Goal: Transaction & Acquisition: Purchase product/service

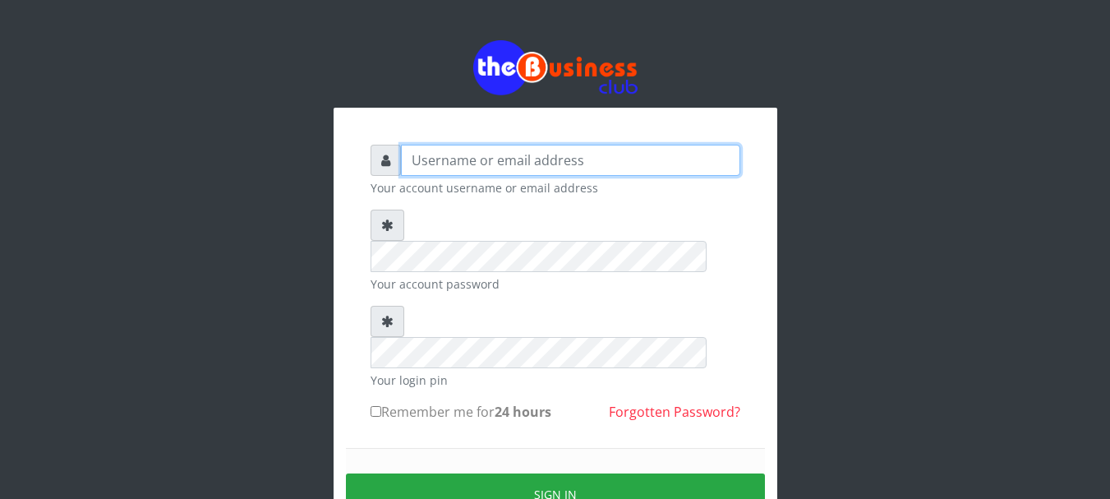
type input "Nacybaby"
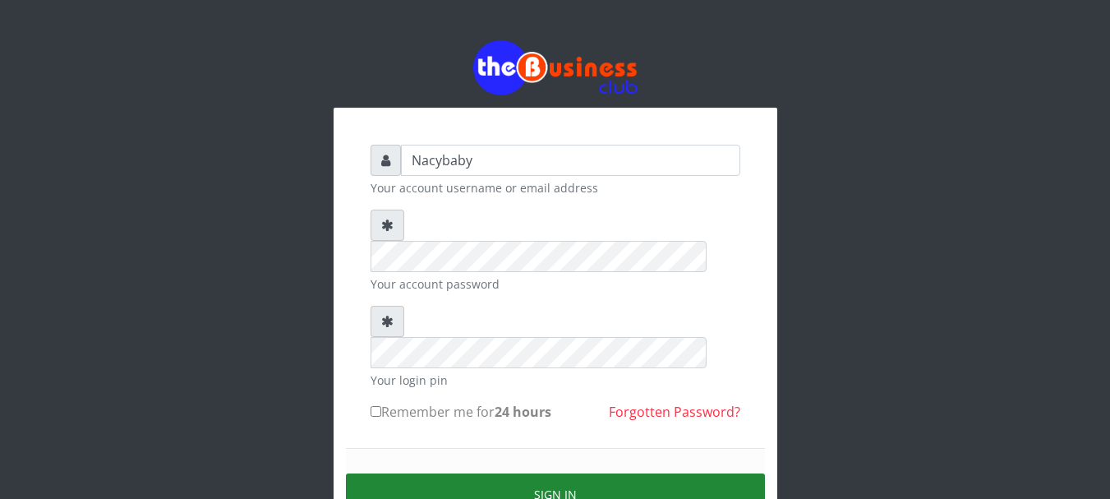
click at [564, 473] on button "Sign in" at bounding box center [555, 494] width 419 height 42
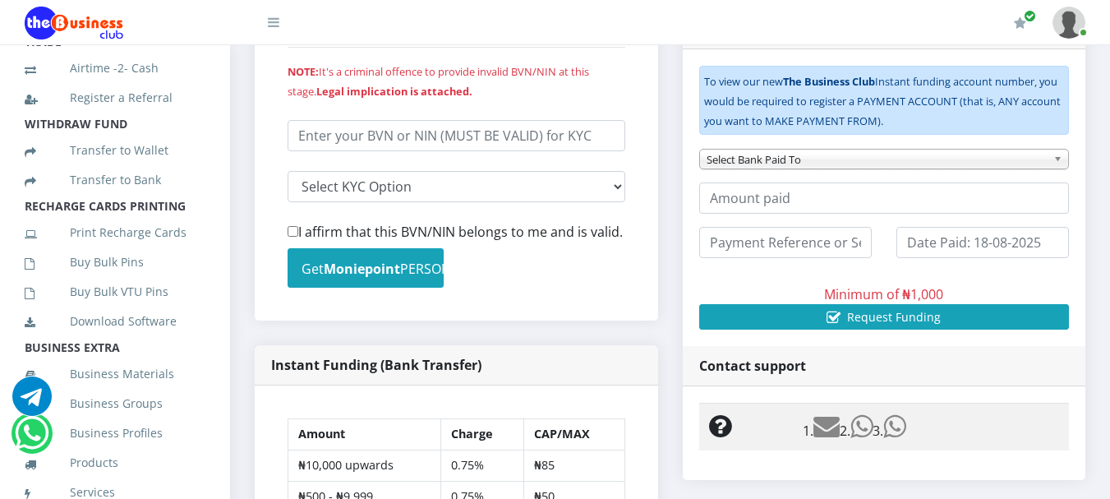
scroll to position [307, 0]
click at [127, 279] on link "Buy Bulk Pins" at bounding box center [115, 261] width 181 height 38
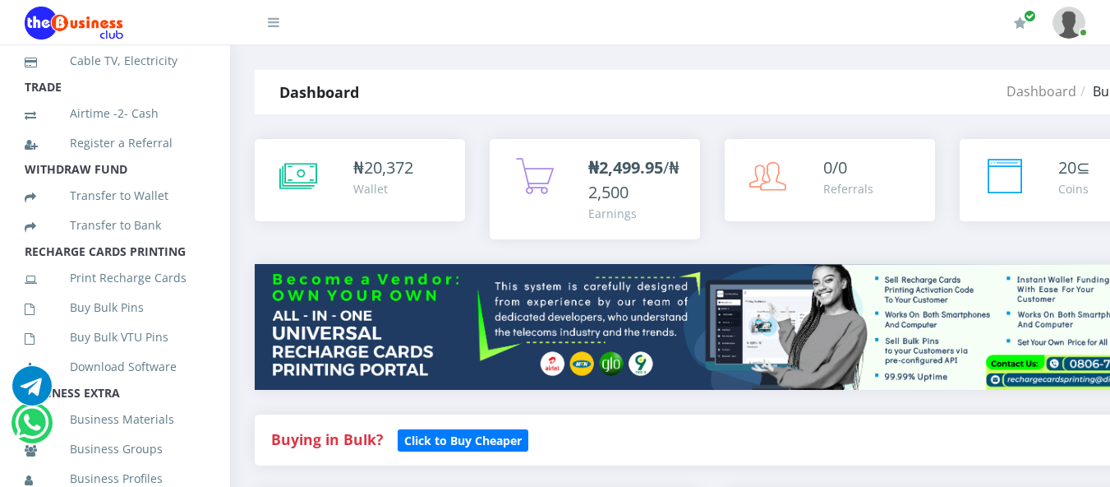
scroll to position [264, 0]
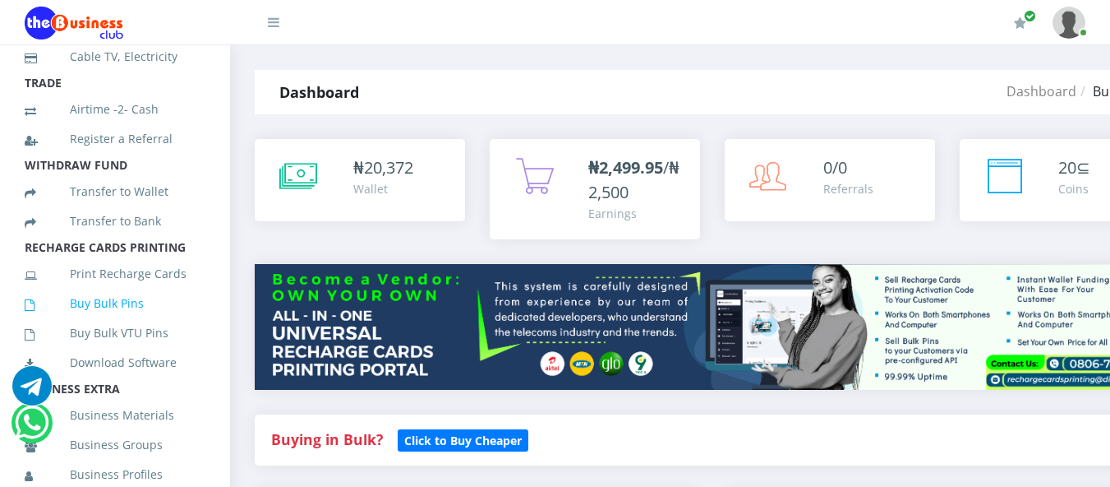
click at [132, 321] on link "Buy Bulk Pins" at bounding box center [115, 303] width 181 height 38
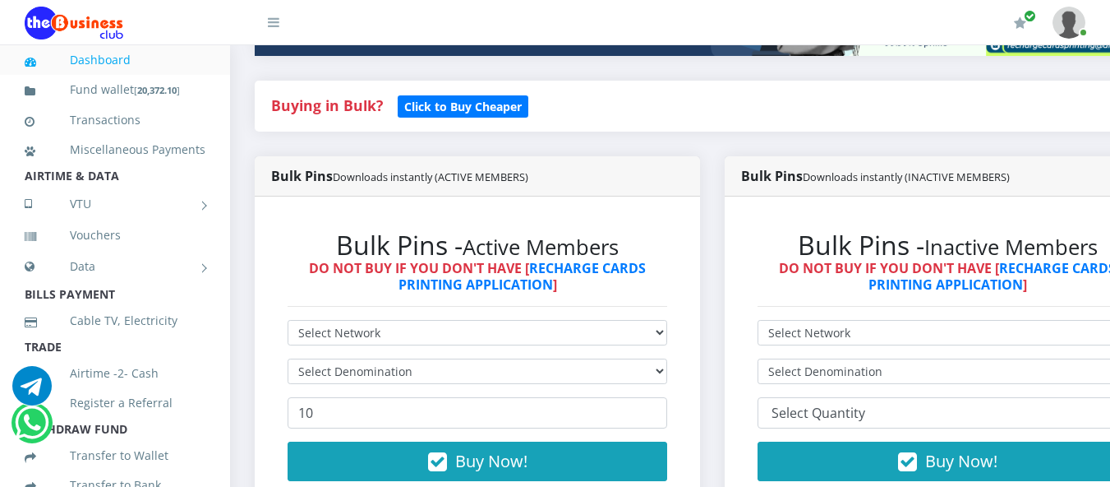
scroll to position [361, 0]
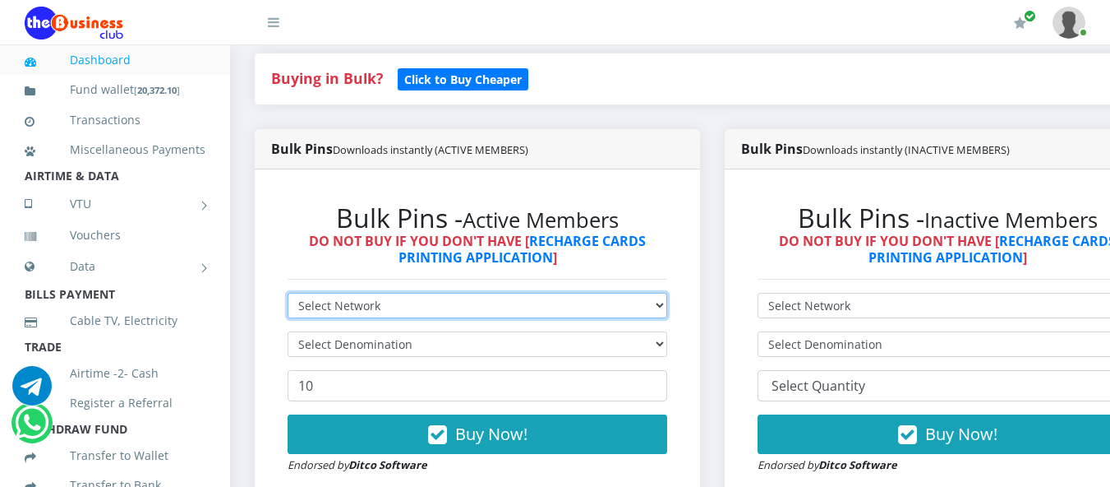
click at [667, 309] on select "Select Network MTN Globacom 9Mobile Airtel" at bounding box center [478, 305] width 380 height 25
select select "MTN"
click at [288, 295] on select "Select Network MTN Globacom 9Mobile Airtel" at bounding box center [478, 305] width 380 height 25
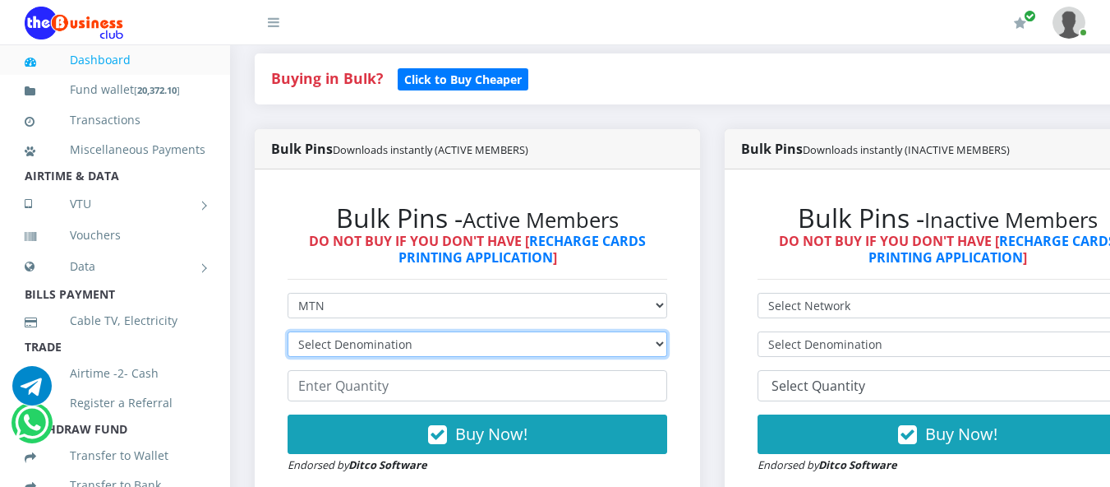
click at [667, 347] on select "Select Denomination MTN NGN100 - ₦96.94 MTN NGN200 - ₦193.88 MTN NGN400 - ₦387.…" at bounding box center [478, 343] width 380 height 25
select select "484.7-500"
click at [288, 334] on select "Select Denomination MTN NGN100 - ₦96.94 MTN NGN200 - ₦193.88 MTN NGN400 - ₦387.…" at bounding box center [478, 343] width 380 height 25
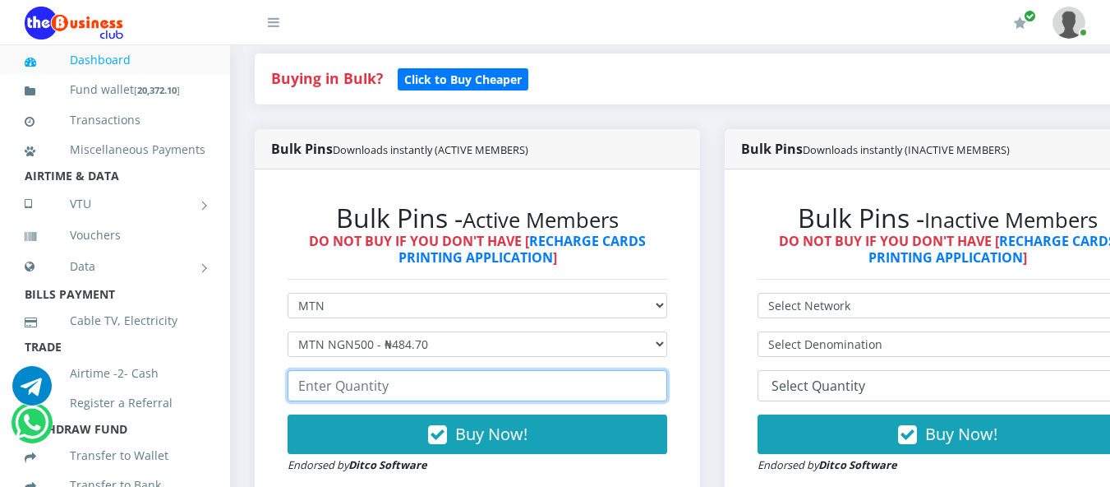
click at [290, 388] on input "number" at bounding box center [478, 385] width 380 height 31
click at [360, 382] on input "10" at bounding box center [478, 385] width 380 height 31
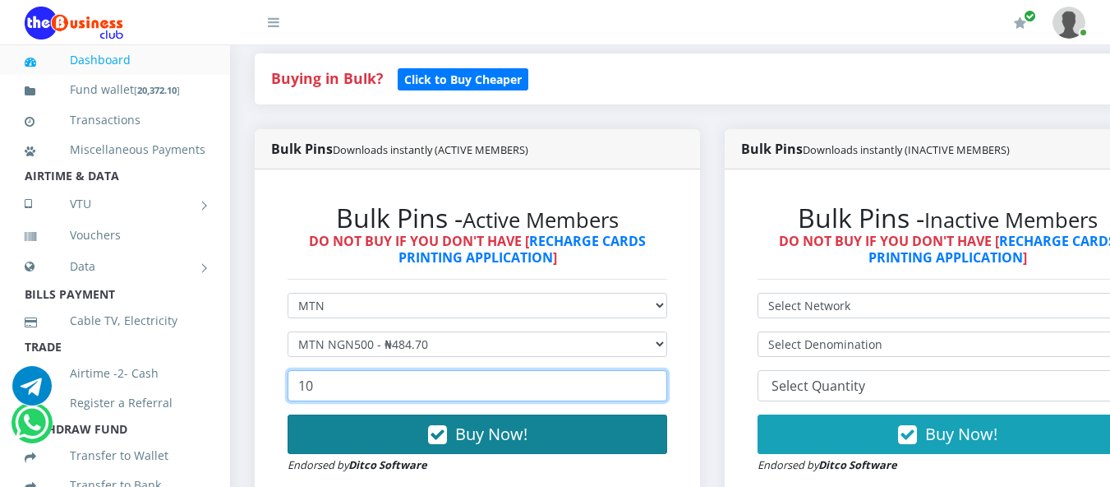
type input "10"
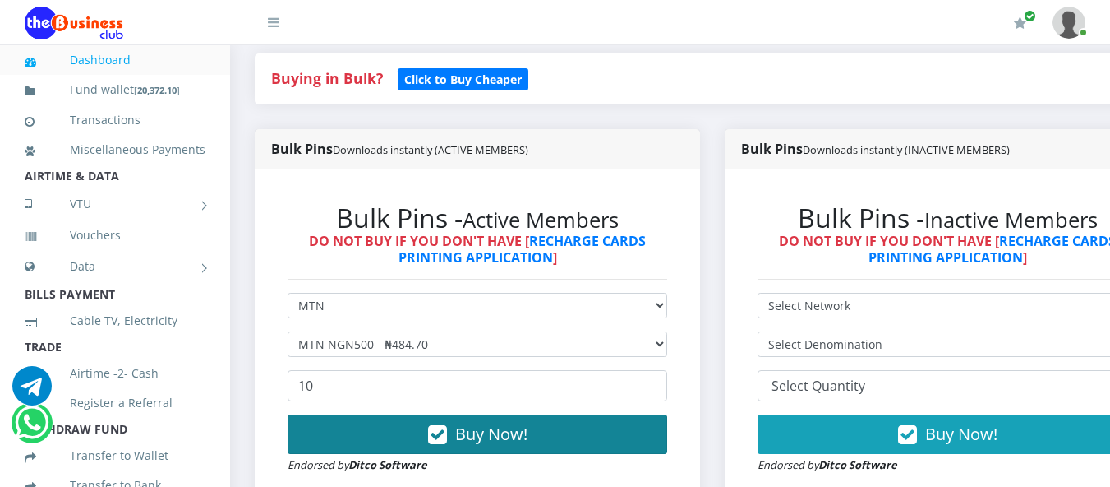
click at [464, 432] on span "Buy Now!" at bounding box center [491, 433] width 72 height 22
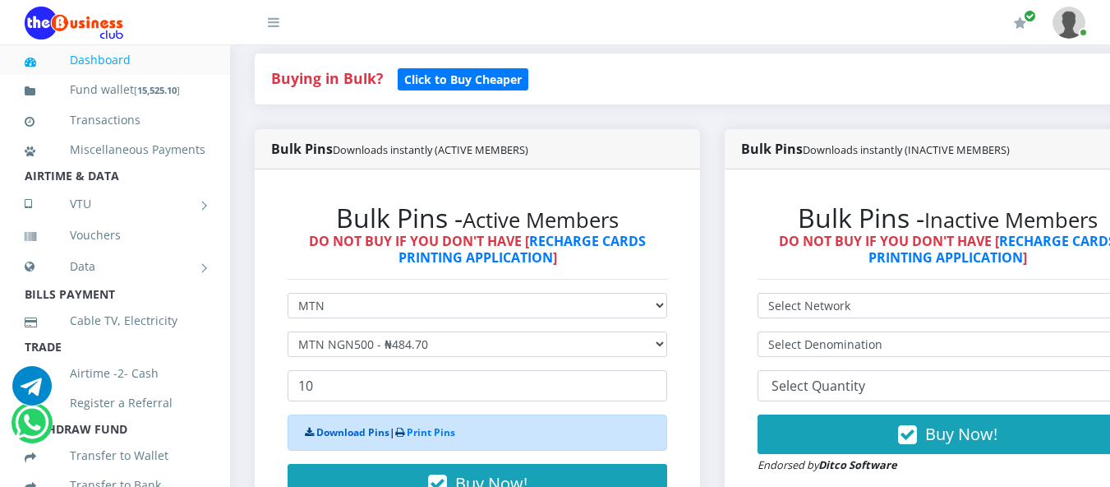
click at [358, 436] on link "Download Pins" at bounding box center [352, 432] width 73 height 14
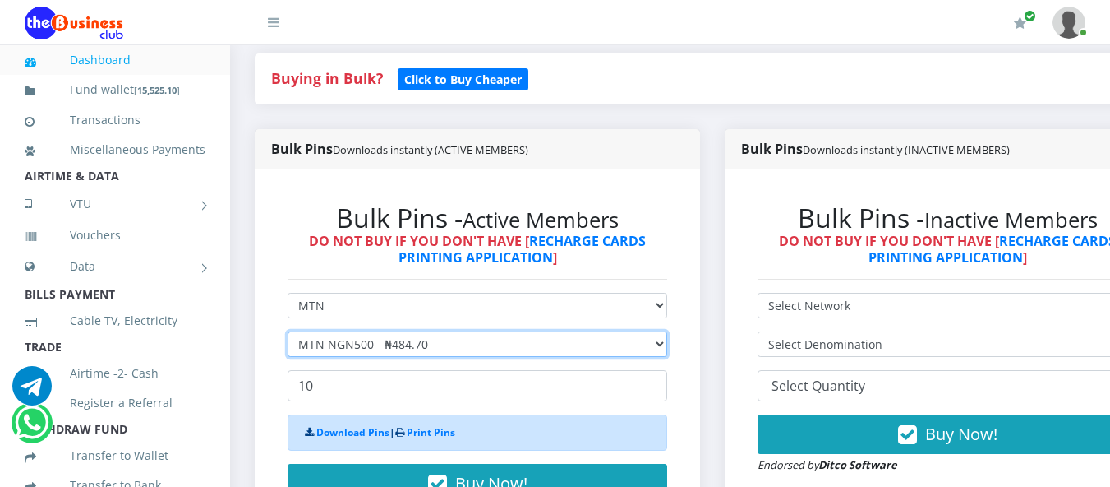
click at [667, 345] on select "Select Denomination MTN NGN100 - ₦96.94 MTN NGN200 - ₦193.88 MTN NGN400 - ₦387.…" at bounding box center [478, 343] width 380 height 25
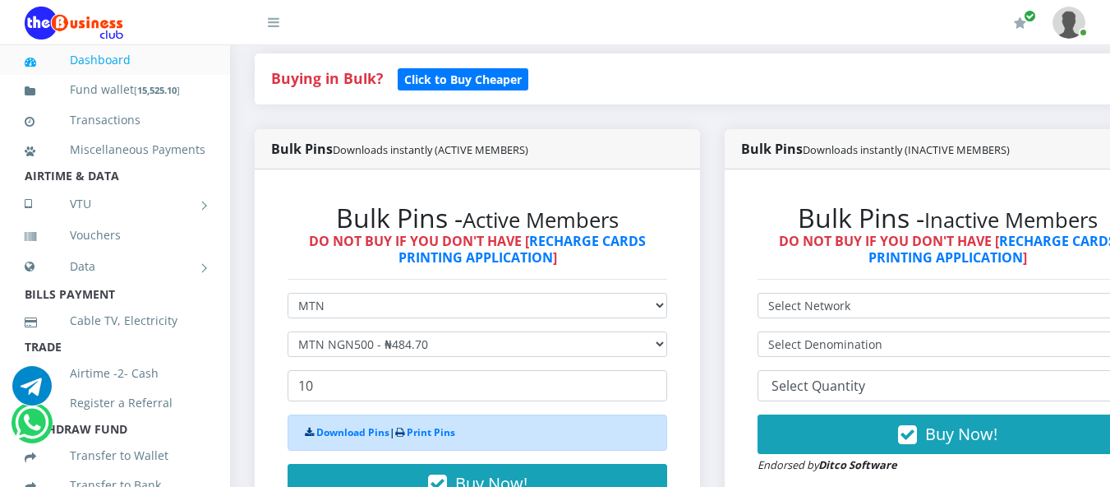
click at [684, 359] on div "Bulk Pins - Active Members DO NOT BUY IF YOU DON'T HAVE [ RECHARGE CARDS PRINTI…" at bounding box center [477, 362] width 413 height 353
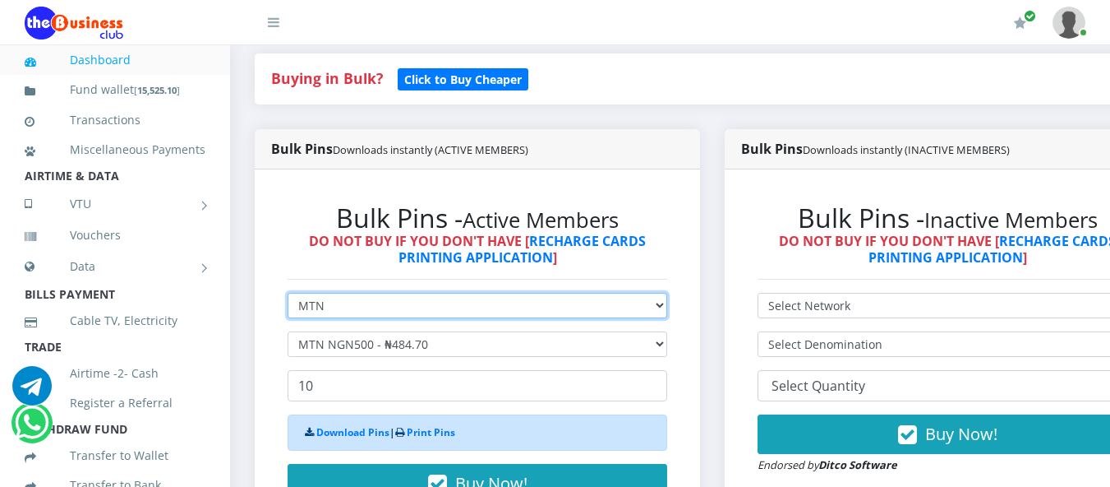
click at [667, 309] on select "Select Network MTN Globacom 9Mobile Airtel" at bounding box center [478, 305] width 380 height 25
select select "Airtel"
click at [288, 295] on select "Select Network MTN Globacom 9Mobile Airtel" at bounding box center [478, 305] width 380 height 25
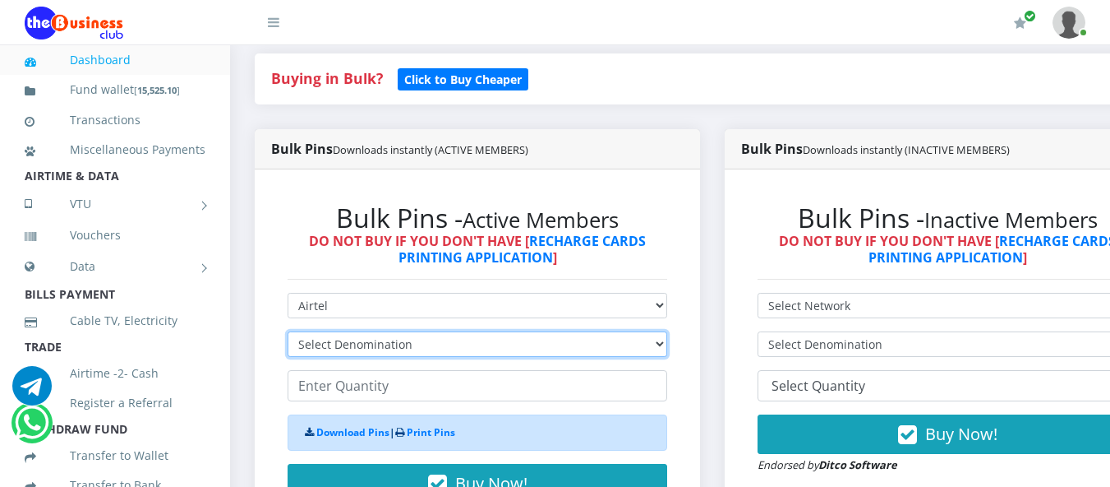
click at [667, 348] on select "Select Denomination Airtel NGN100 - ₦96.36 Airtel NGN200 - ₦192.72 Airtel NGN50…" at bounding box center [478, 343] width 380 height 25
select select "481.8-500"
click at [288, 334] on select "Select Denomination Airtel NGN100 - ₦96.36 Airtel NGN200 - ₦192.72 Airtel NGN50…" at bounding box center [478, 343] width 380 height 25
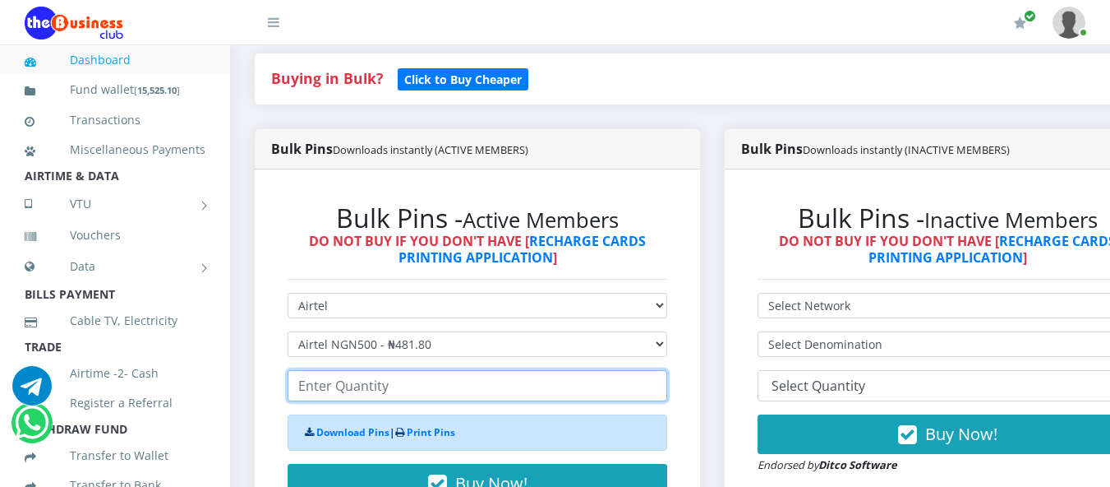
click at [295, 389] on input "number" at bounding box center [478, 385] width 380 height 31
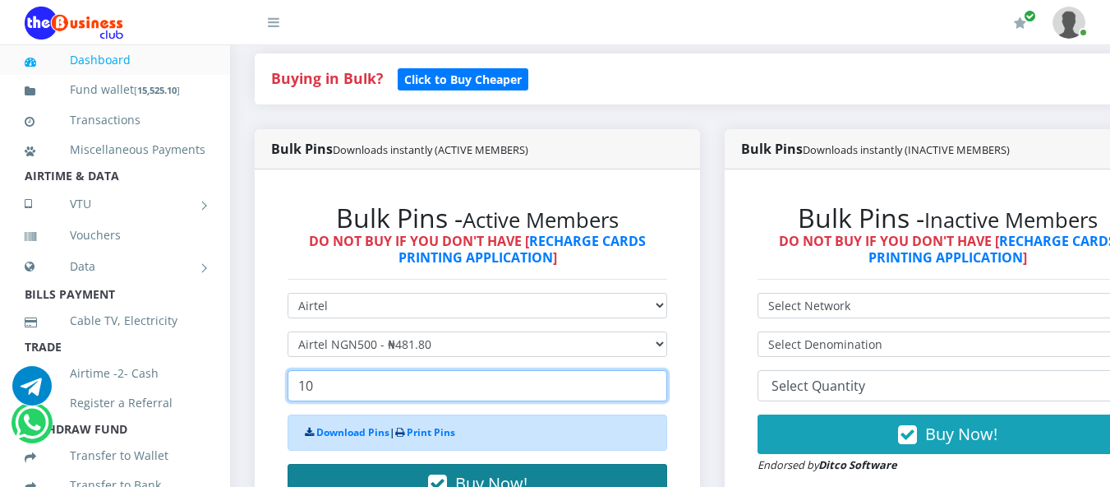
type input "10"
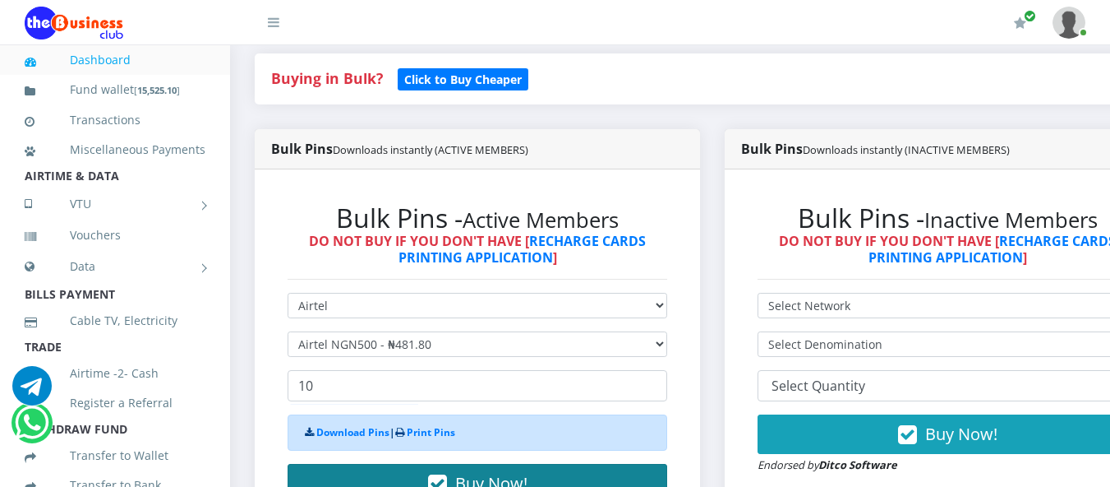
click at [482, 472] on button "Buy Now!" at bounding box center [478, 483] width 380 height 39
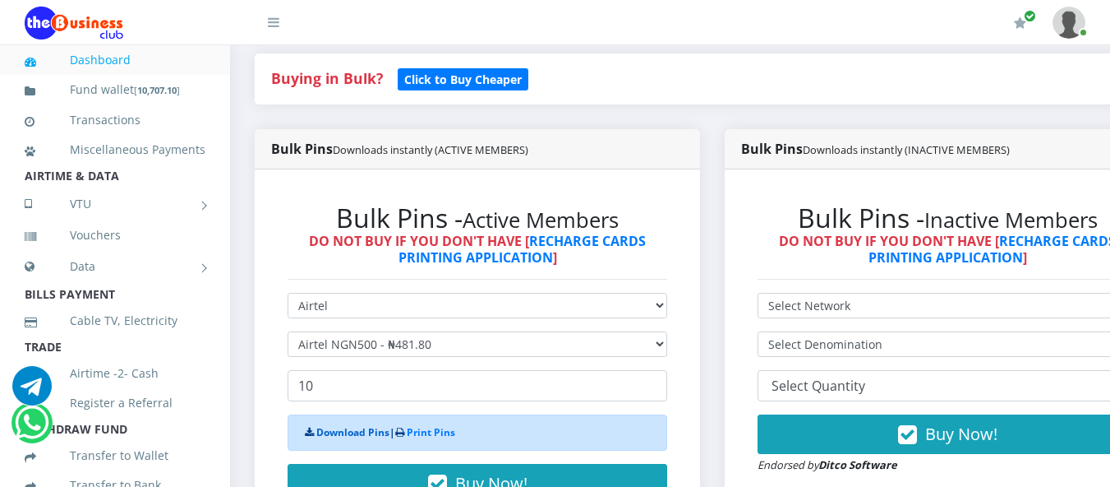
click at [345, 427] on link "Download Pins" at bounding box center [352, 432] width 73 height 14
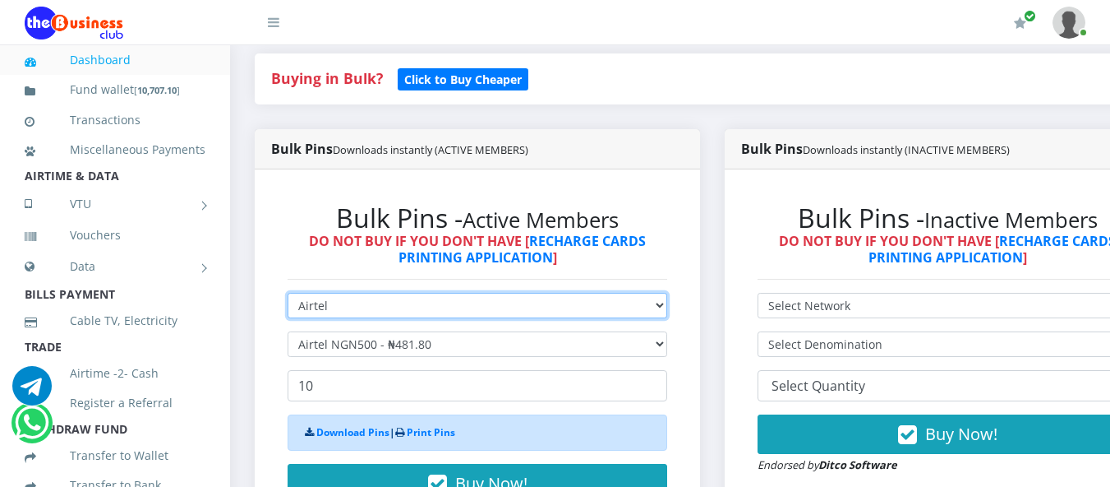
click at [667, 307] on select "Select Network MTN Globacom 9Mobile Airtel" at bounding box center [478, 305] width 380 height 25
select select "MTN"
click at [288, 295] on select "Select Network MTN Globacom 9Mobile Airtel" at bounding box center [478, 305] width 380 height 25
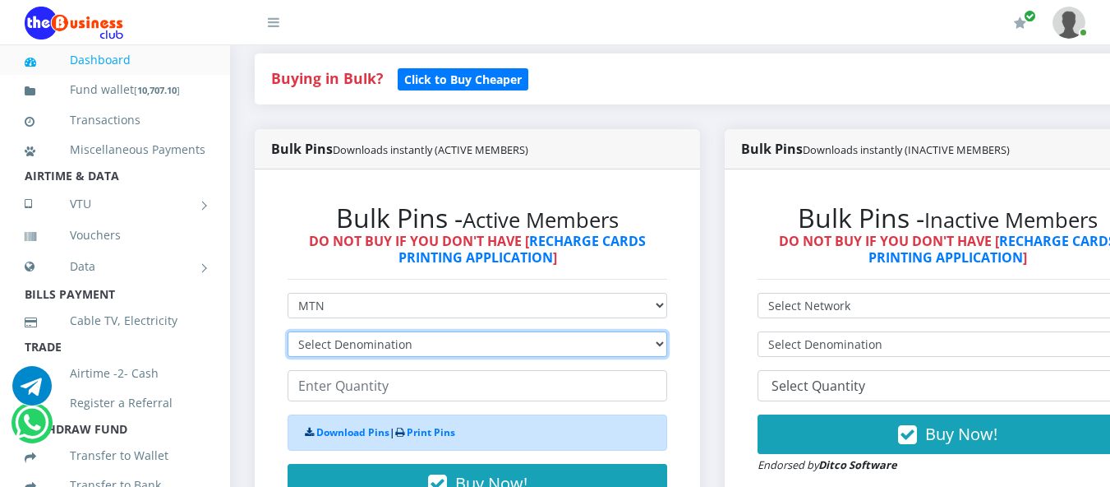
click at [667, 345] on select "Select Denomination MTN NGN100 - ₦96.94 MTN NGN200 - ₦193.88 MTN NGN400 - ₦387.…" at bounding box center [478, 343] width 380 height 25
select select "193.88-200"
click at [288, 334] on select "Select Denomination MTN NGN100 - ₦96.94 MTN NGN200 - ₦193.88 MTN NGN400 - ₦387.…" at bounding box center [478, 343] width 380 height 25
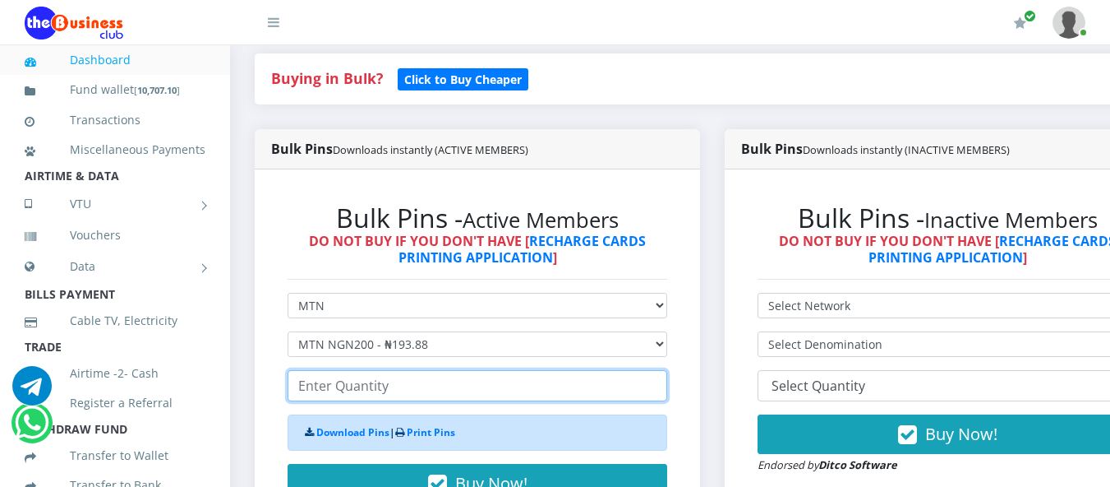
click at [300, 388] on input "number" at bounding box center [478, 385] width 380 height 31
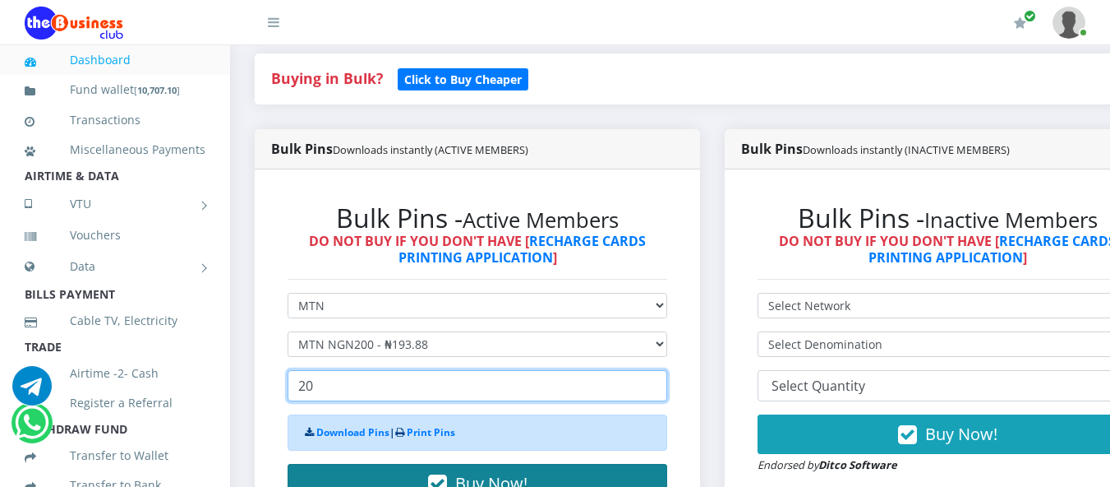
type input "20"
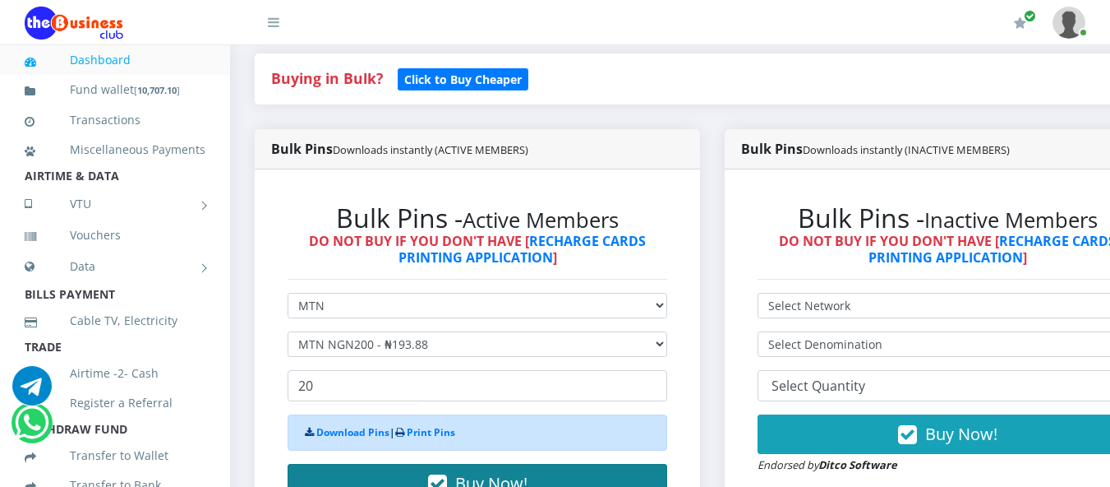
click at [515, 469] on button "Buy Now!" at bounding box center [478, 483] width 380 height 39
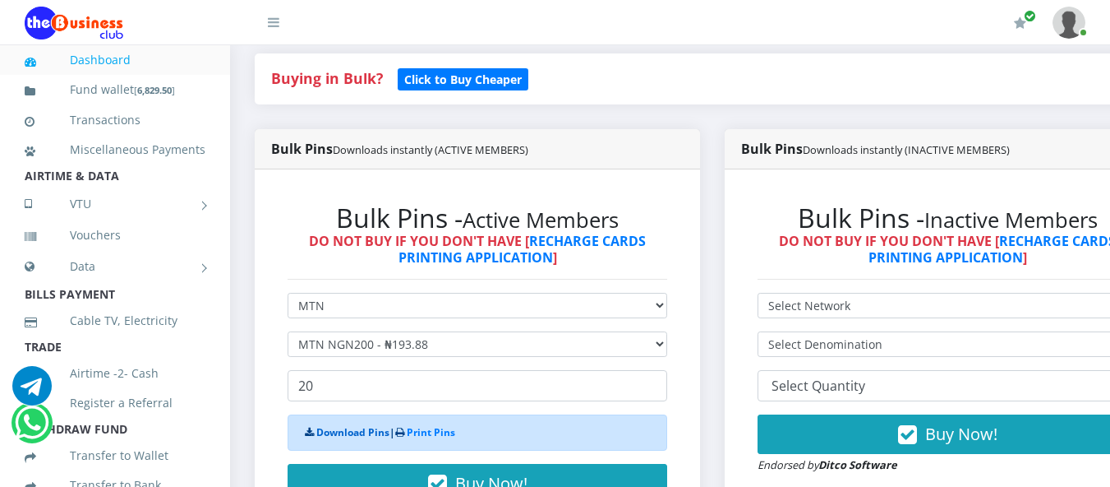
click at [367, 434] on link "Download Pins" at bounding box center [352, 432] width 73 height 14
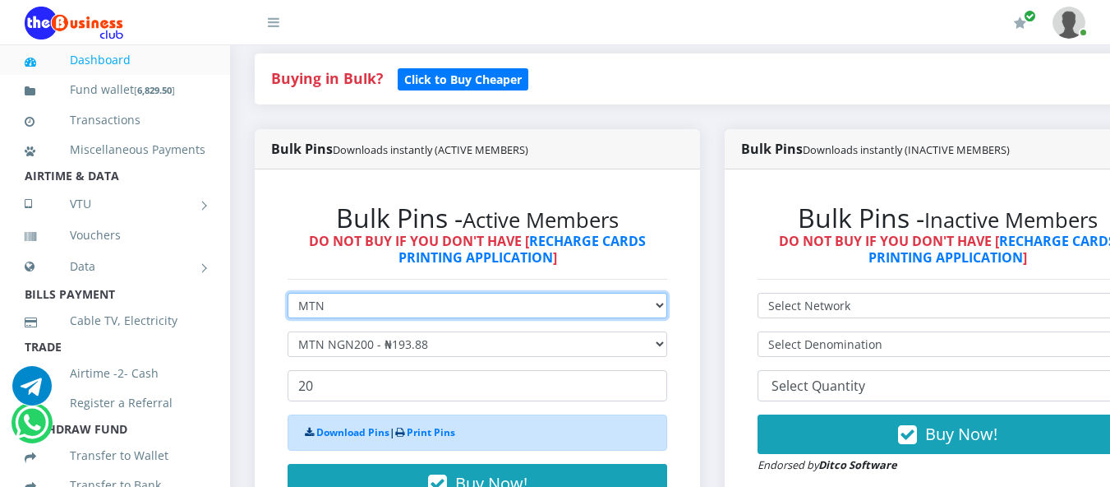
click at [667, 304] on select "Select Network MTN Globacom 9Mobile Airtel" at bounding box center [478, 305] width 380 height 25
select select "Airtel"
click at [288, 295] on select "Select Network MTN Globacom 9Mobile Airtel" at bounding box center [478, 305] width 380 height 25
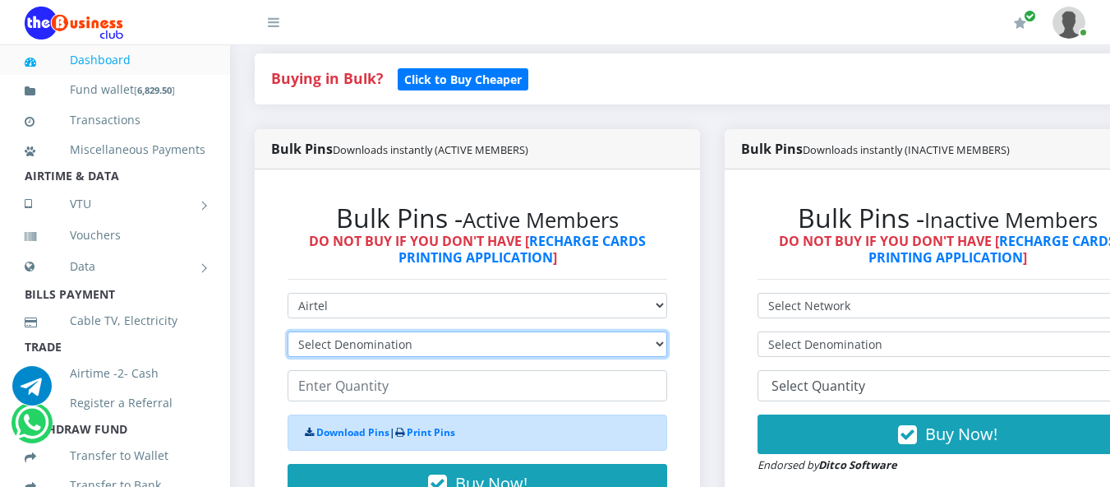
click at [667, 344] on select "Select Denomination Airtel NGN100 - ₦96.36 Airtel NGN200 - ₦192.72 Airtel NGN50…" at bounding box center [478, 343] width 380 height 25
select select "192.72-200"
click at [288, 334] on select "Select Denomination Airtel NGN100 - ₦96.36 Airtel NGN200 - ₦192.72 Airtel NGN50…" at bounding box center [478, 343] width 380 height 25
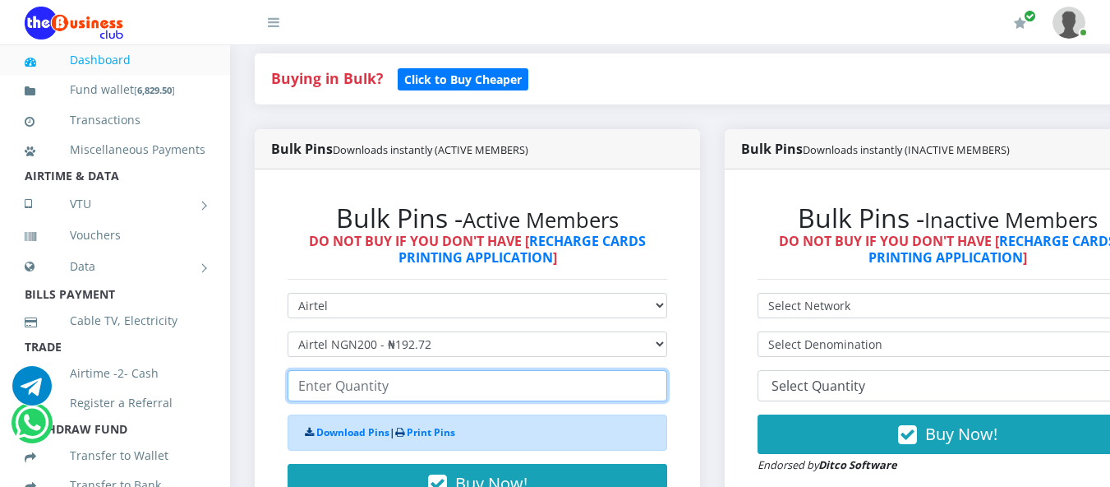
click at [300, 389] on input "number" at bounding box center [478, 385] width 380 height 31
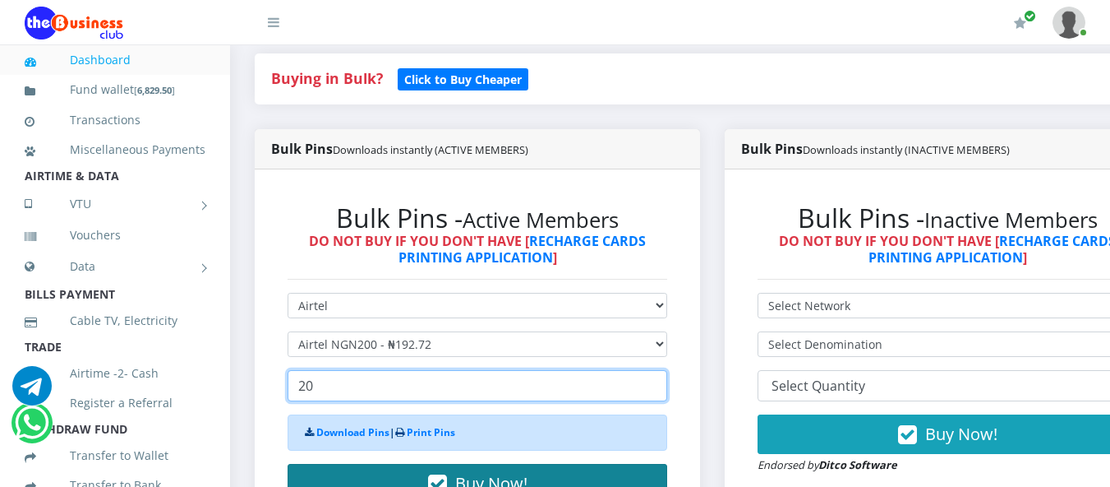
type input "20"
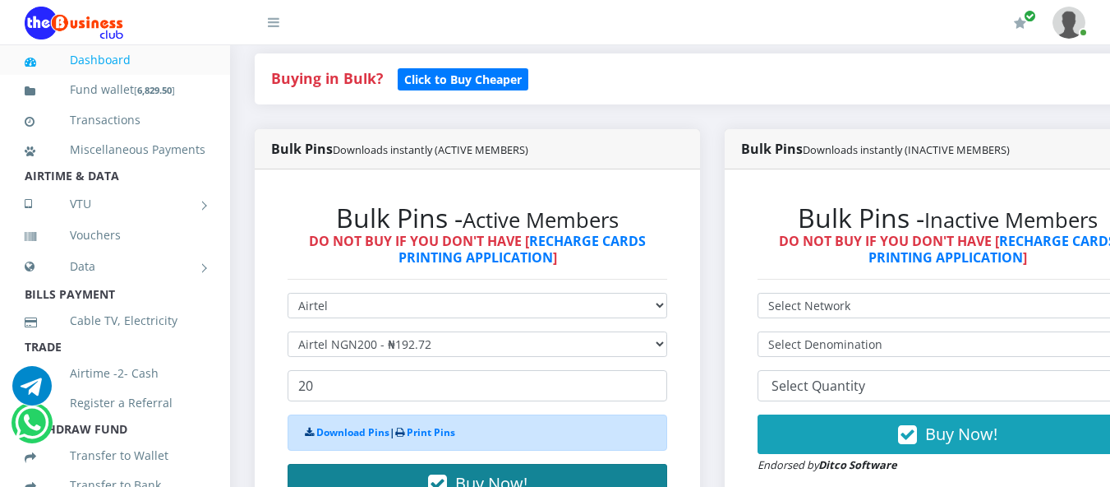
click at [513, 478] on span "Buy Now!" at bounding box center [491, 483] width 72 height 22
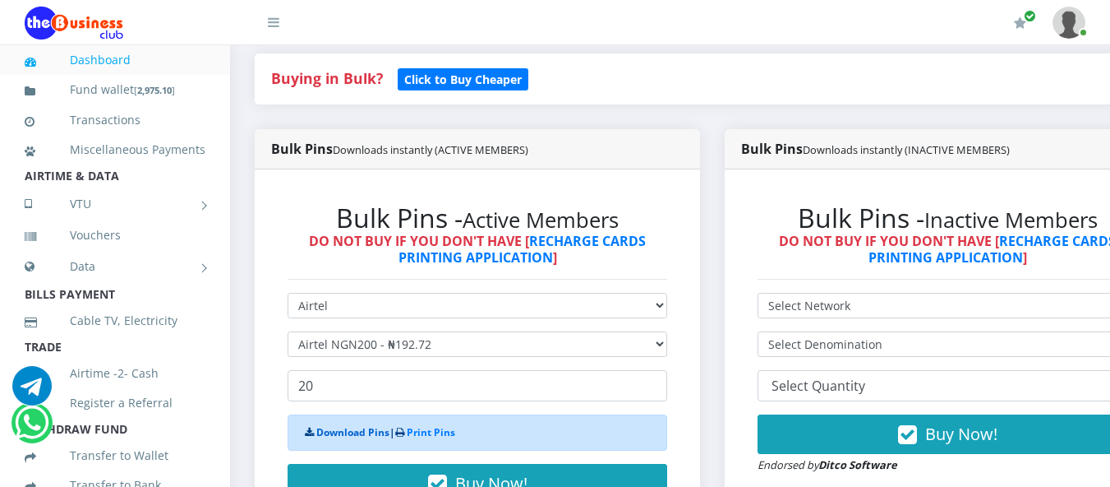
click at [370, 432] on link "Download Pins" at bounding box center [352, 432] width 73 height 14
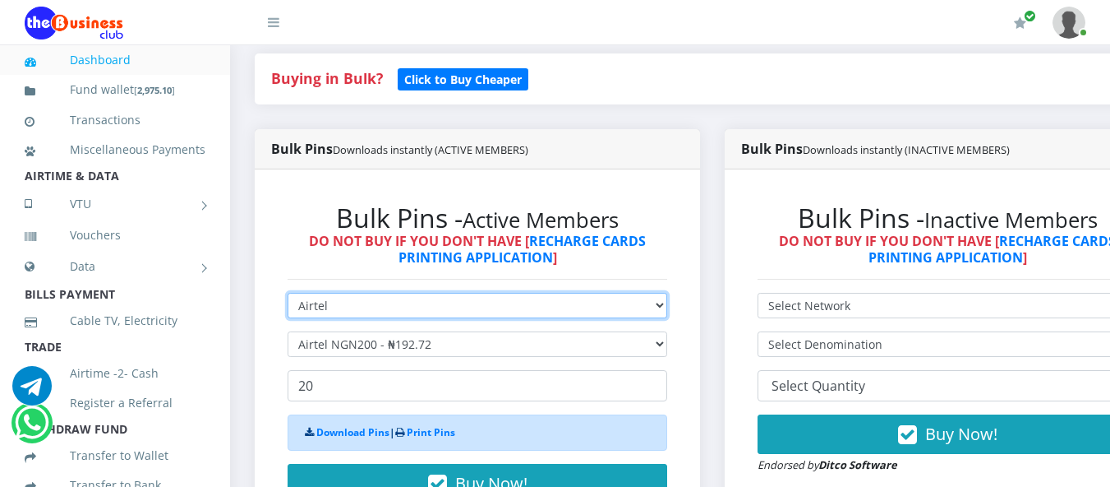
click at [667, 302] on select "Select Network MTN Globacom 9Mobile Airtel" at bounding box center [478, 305] width 380 height 25
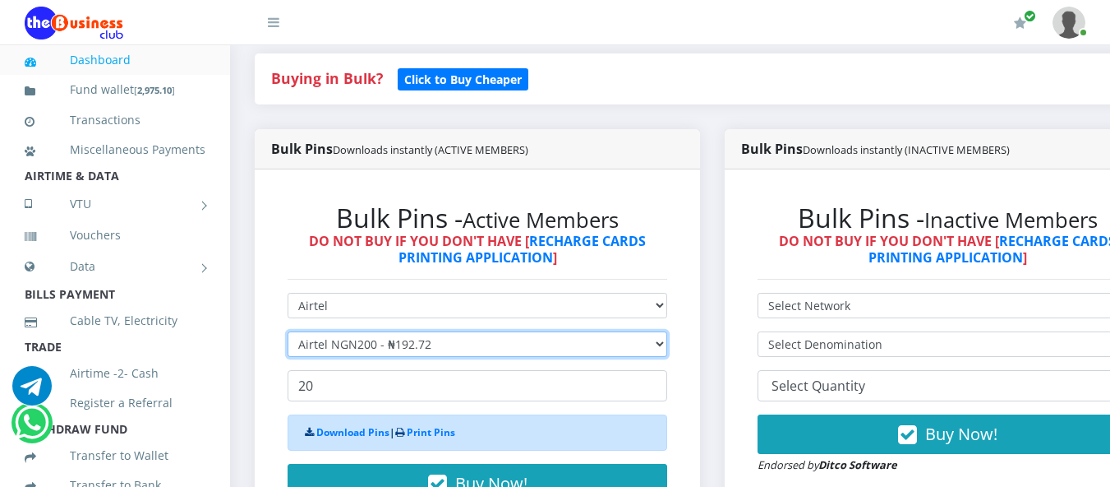
click at [667, 345] on select "Select Denomination Airtel NGN100 - ₦96.36 Airtel NGN200 - ₦192.72 Airtel NGN50…" at bounding box center [478, 343] width 380 height 25
select select "96.36-100"
click at [288, 334] on select "Select Denomination Airtel NGN100 - ₦96.36 Airtel NGN200 - ₦192.72 Airtel NGN50…" at bounding box center [478, 343] width 380 height 25
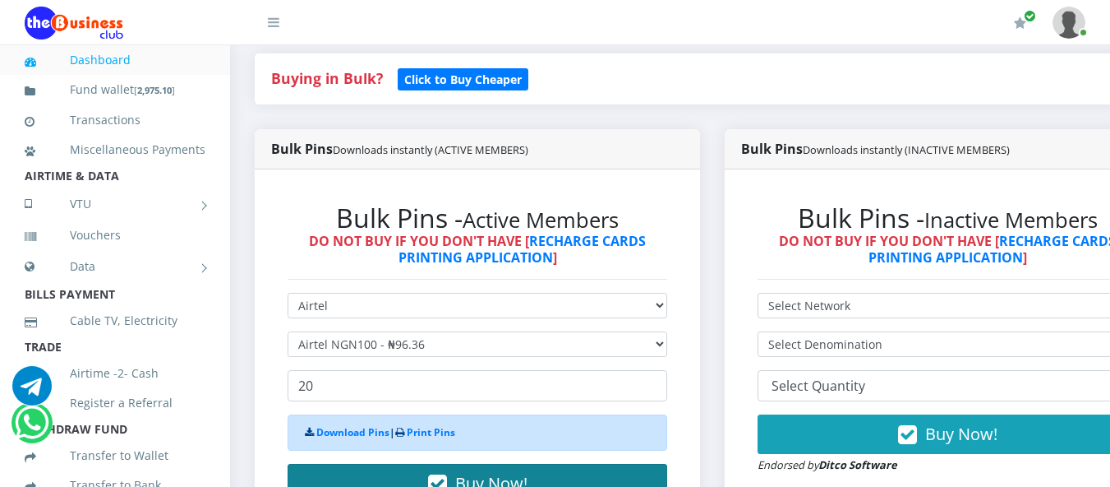
click at [469, 473] on button "Buy Now!" at bounding box center [478, 483] width 380 height 39
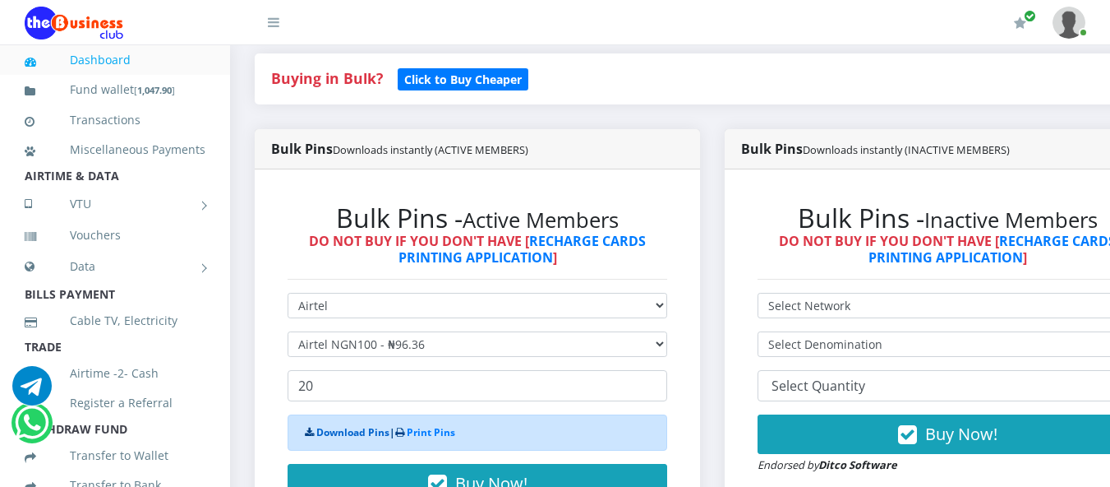
click at [356, 429] on link "Download Pins" at bounding box center [352, 432] width 73 height 14
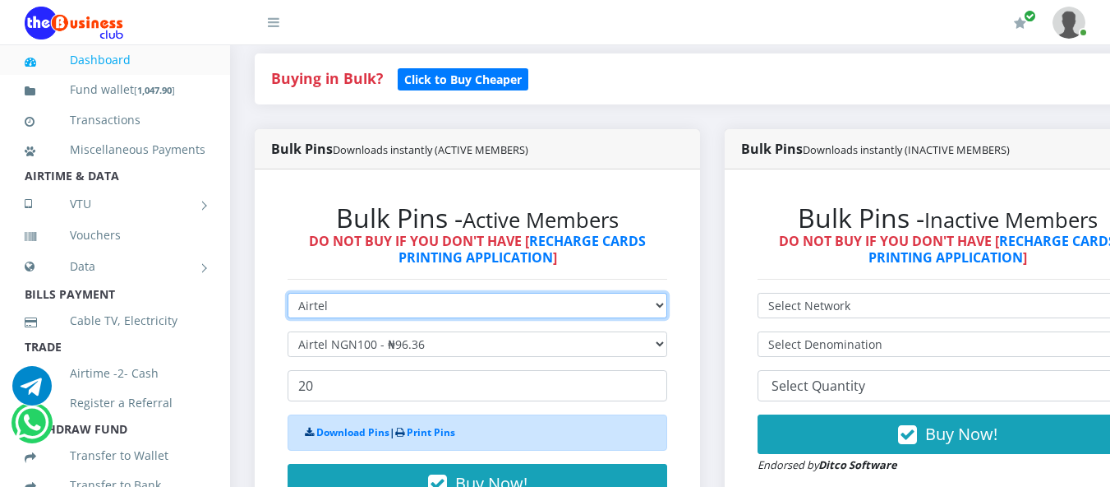
click at [667, 307] on select "Select Network MTN Globacom 9Mobile Airtel" at bounding box center [478, 305] width 380 height 25
select select "MTN"
click at [288, 295] on select "Select Network MTN Globacom 9Mobile Airtel" at bounding box center [478, 305] width 380 height 25
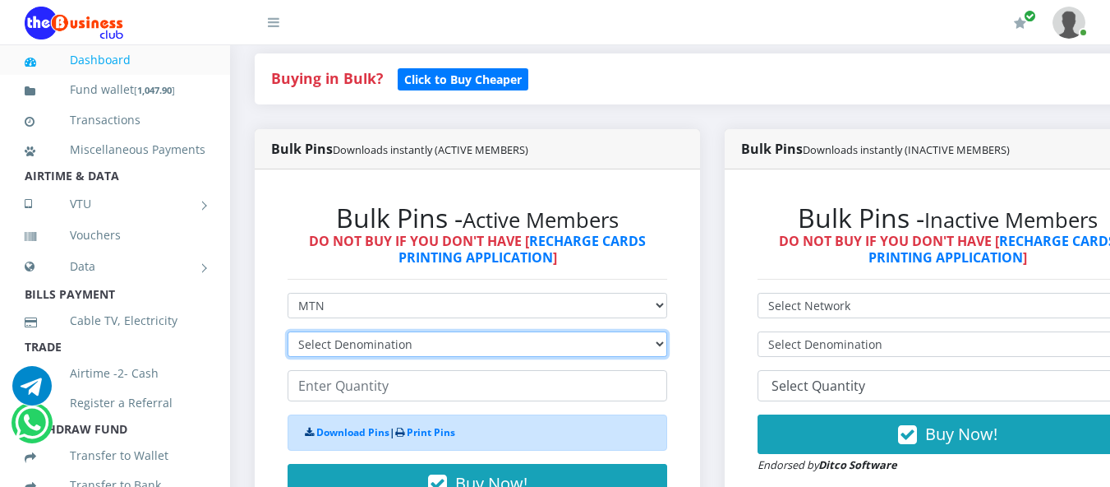
click at [667, 346] on select "Select Denomination MTN NGN100 - ₦96.94 MTN NGN200 - ₦193.88 MTN NGN400 - ₦387.…" at bounding box center [478, 343] width 380 height 25
select select "96.94-100"
click at [288, 334] on select "Select Denomination MTN NGN100 - ₦96.94 MTN NGN200 - ₦193.88 MTN NGN400 - ₦387.…" at bounding box center [478, 343] width 380 height 25
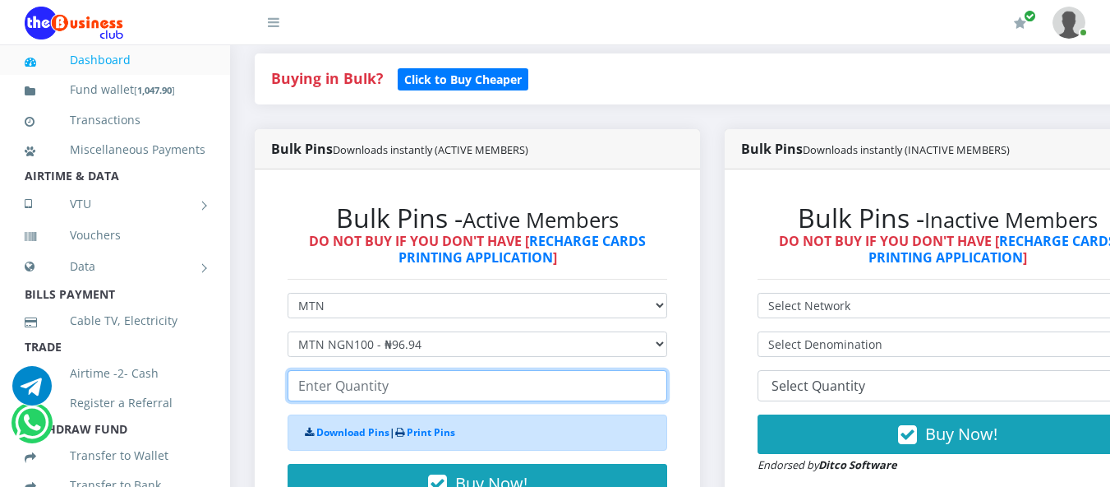
click at [292, 386] on input "number" at bounding box center [478, 385] width 380 height 31
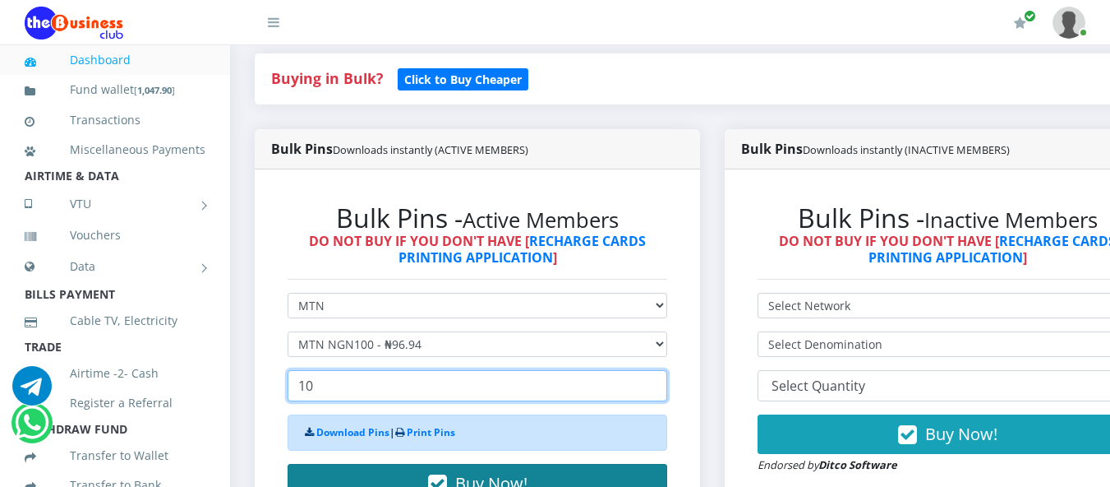
type input "10"
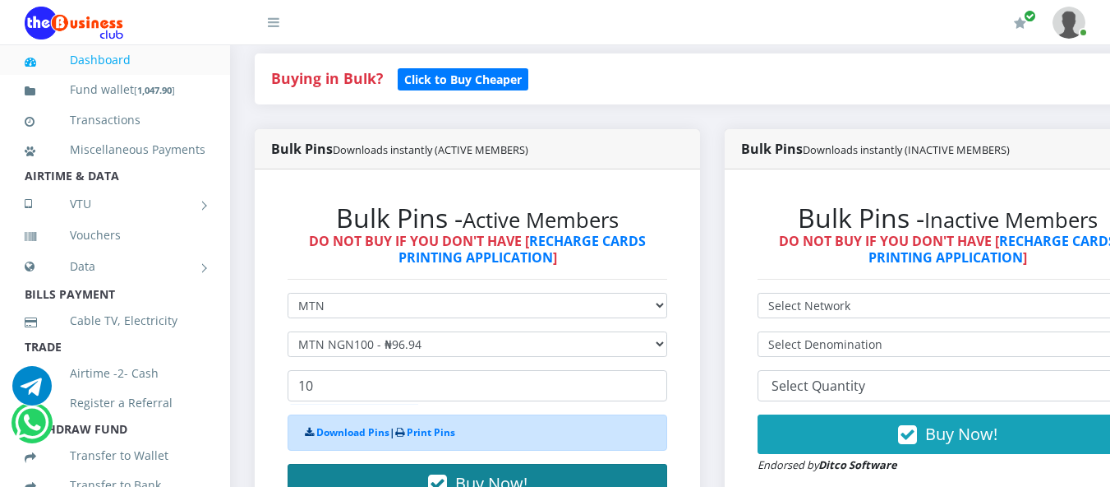
click at [457, 469] on button "Buy Now!" at bounding box center [478, 483] width 380 height 39
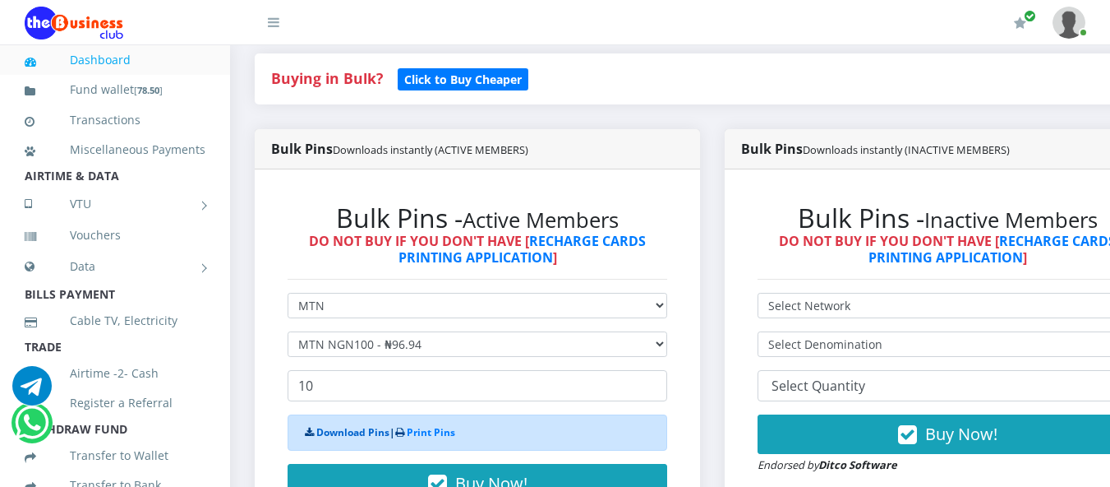
click at [363, 431] on link "Download Pins" at bounding box center [352, 432] width 73 height 14
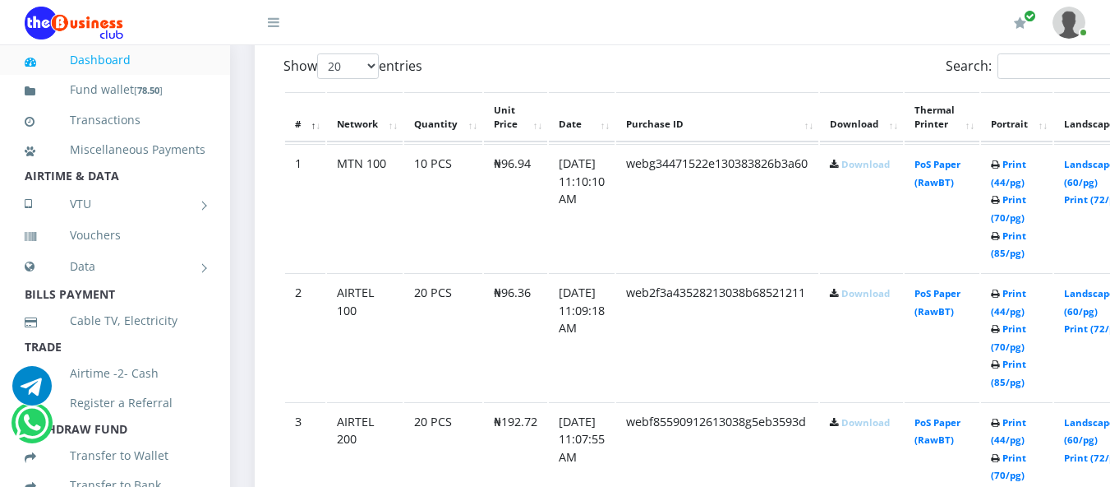
scroll to position [921, 0]
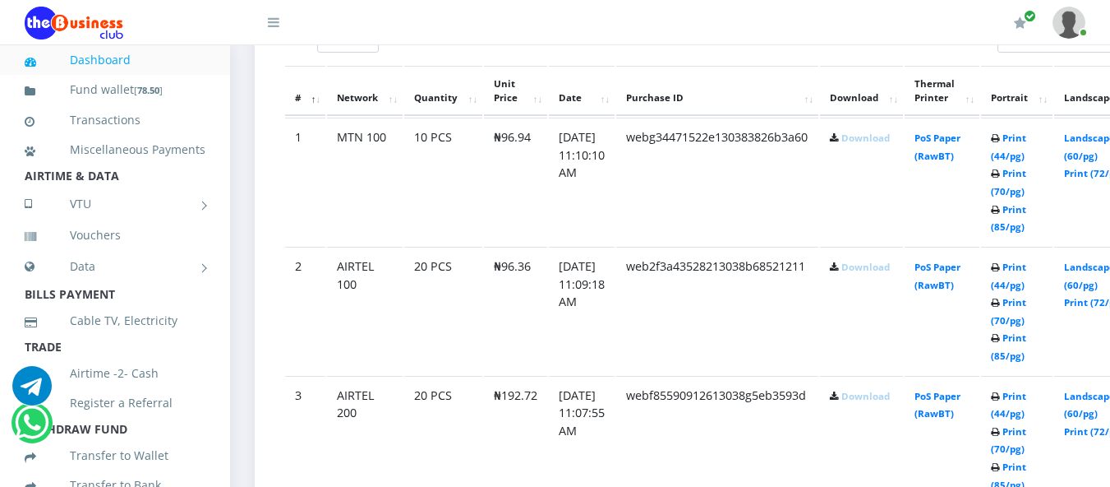
click at [839, 141] on icon at bounding box center [834, 139] width 9 height 10
click at [874, 137] on link "Download" at bounding box center [866, 138] width 48 height 12
click at [876, 272] on link "Download" at bounding box center [866, 267] width 48 height 12
click at [839, 144] on icon at bounding box center [834, 139] width 9 height 10
click at [870, 395] on link "Download" at bounding box center [866, 396] width 48 height 12
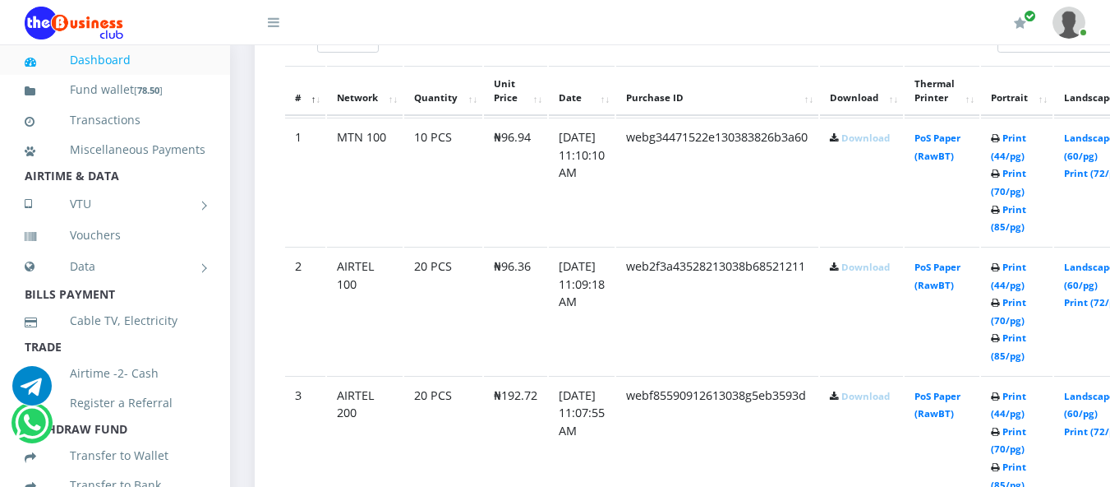
click at [870, 395] on link "Download" at bounding box center [866, 396] width 48 height 12
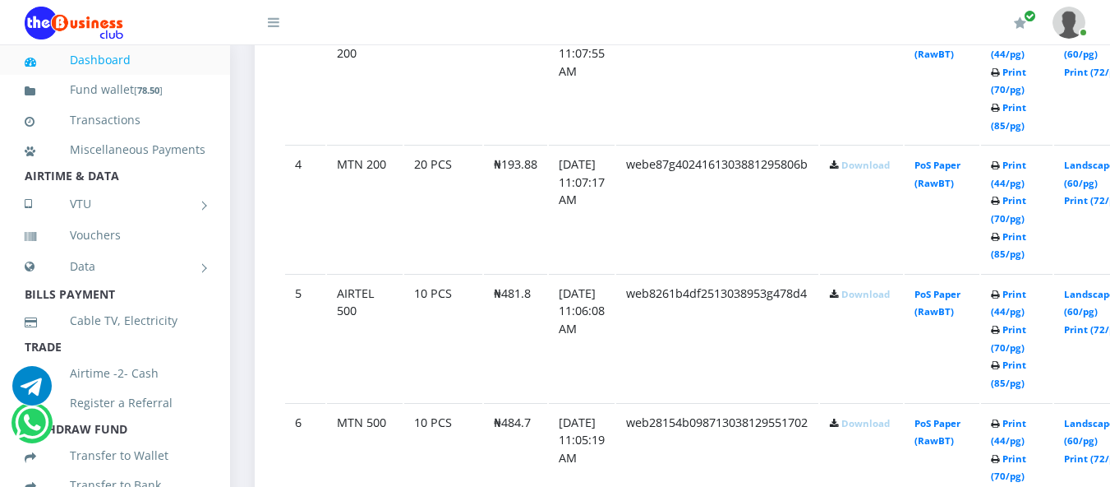
scroll to position [1296, 0]
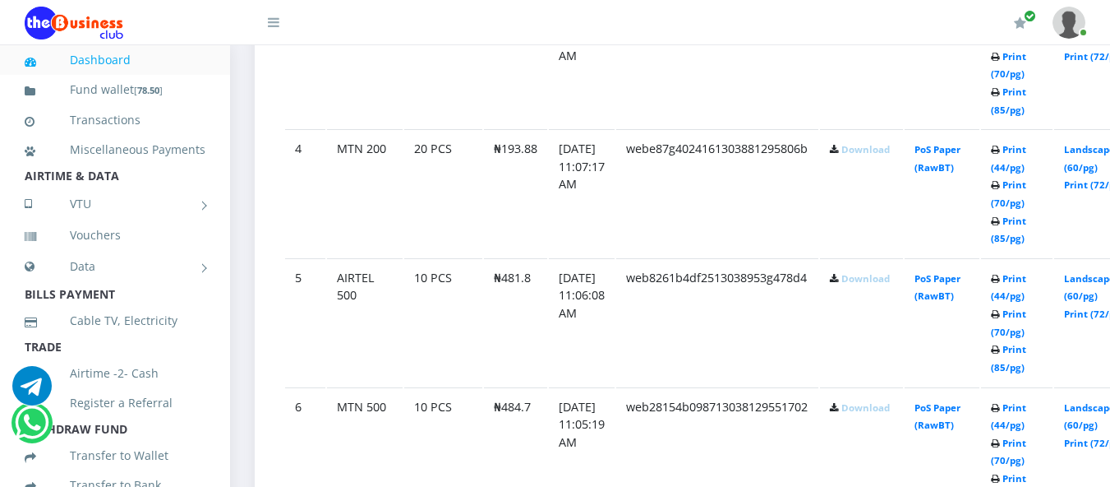
click at [871, 151] on link "Download" at bounding box center [866, 149] width 48 height 12
click at [875, 279] on link "Download" at bounding box center [866, 278] width 48 height 12
click at [875, 412] on link "Download" at bounding box center [866, 407] width 48 height 12
